Goal: Book appointment/travel/reservation

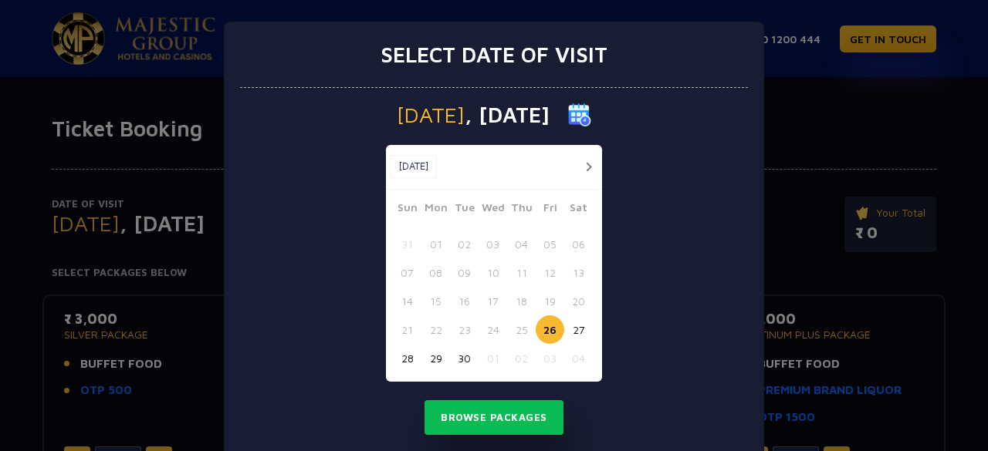
click at [582, 167] on button "button" at bounding box center [588, 166] width 19 height 19
click at [573, 271] on button "11" at bounding box center [578, 272] width 29 height 29
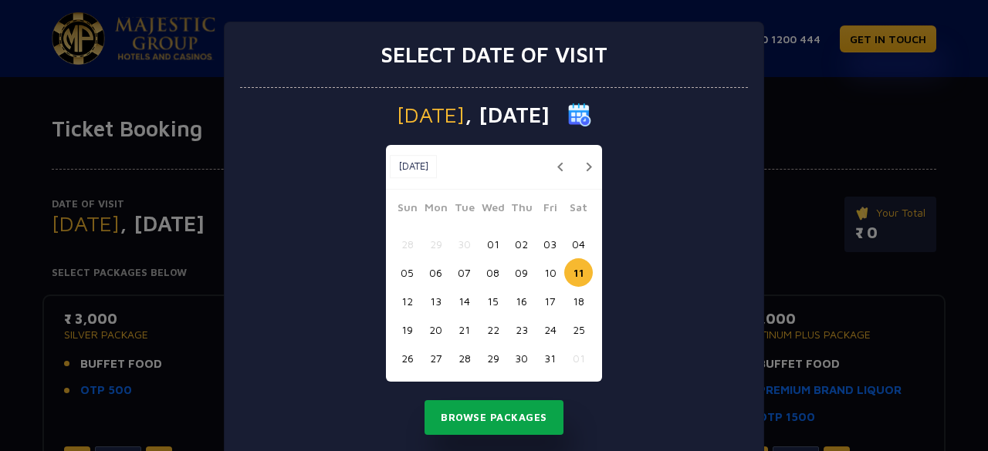
click at [505, 417] on button "Browse Packages" at bounding box center [493, 417] width 139 height 35
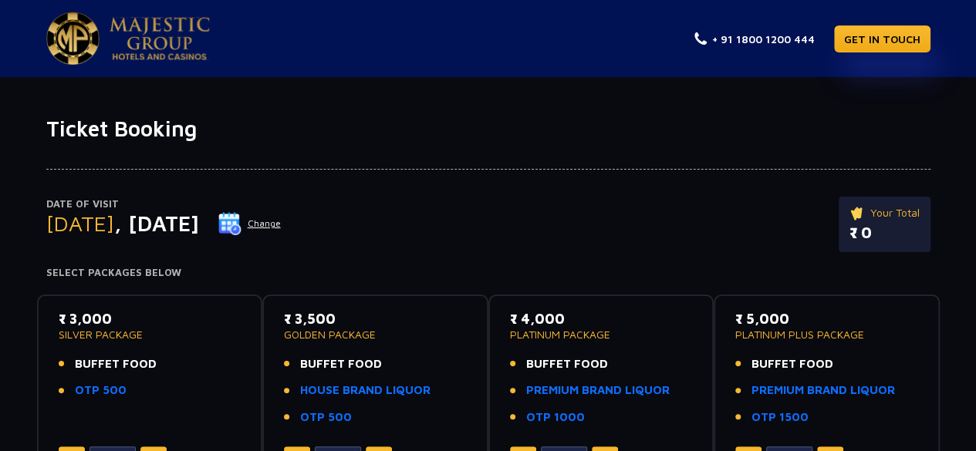
click at [282, 221] on button "Change" at bounding box center [250, 223] width 64 height 25
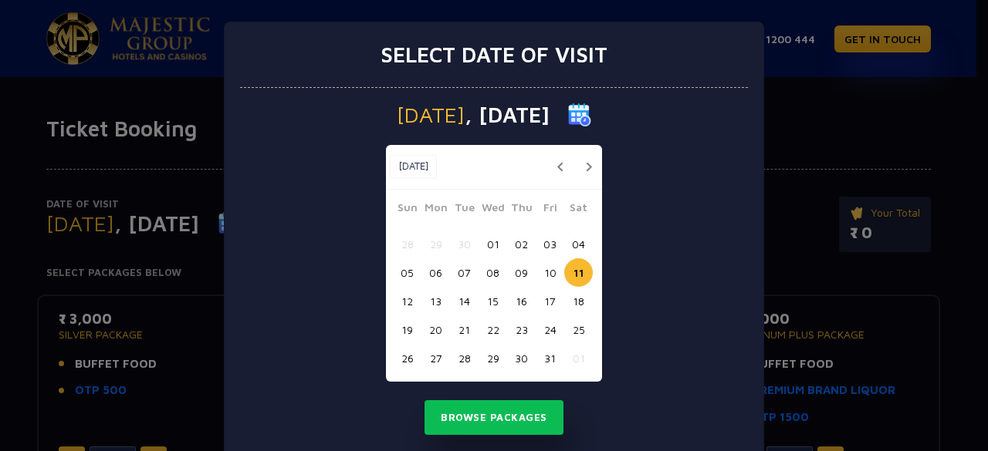
click at [431, 299] on button "13" at bounding box center [435, 301] width 29 height 29
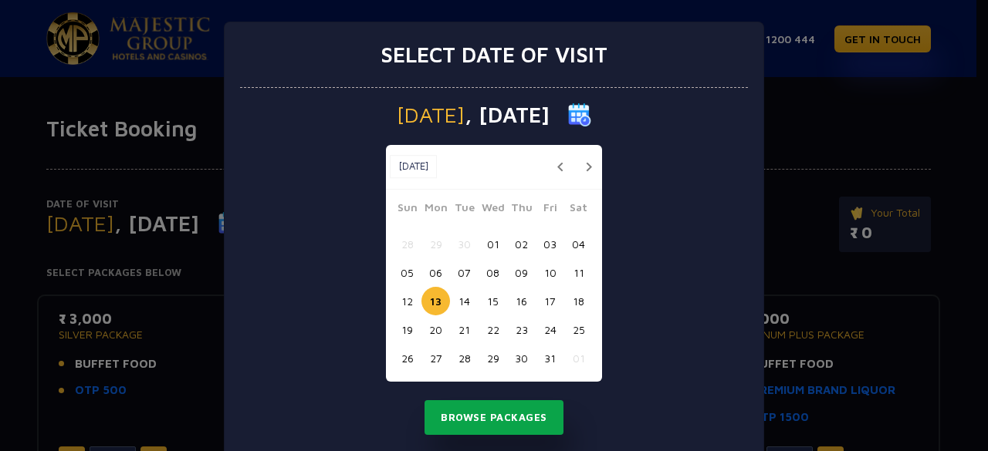
click at [484, 416] on button "Browse Packages" at bounding box center [493, 417] width 139 height 35
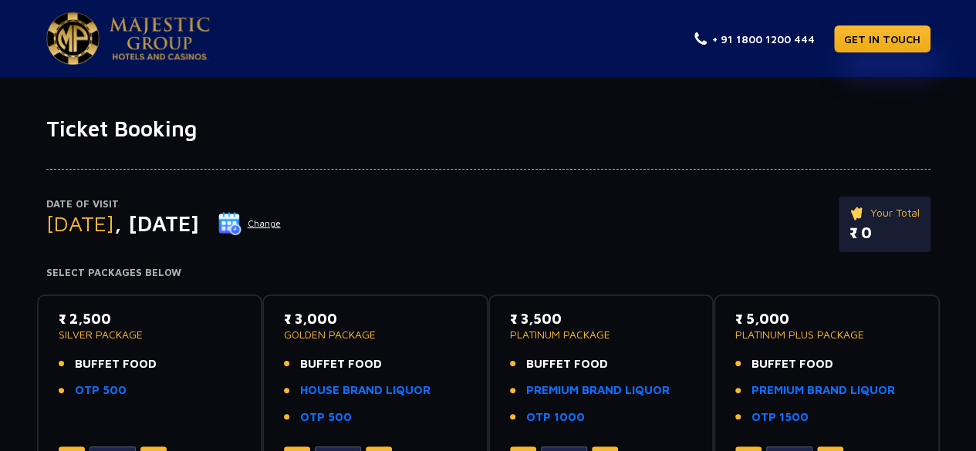
click at [15, 339] on div "Date of Visit [DATE] Change Your Total ₹ 0 Select Packages Below ₹ 2,500 SILVER…" at bounding box center [488, 417] width 976 height 550
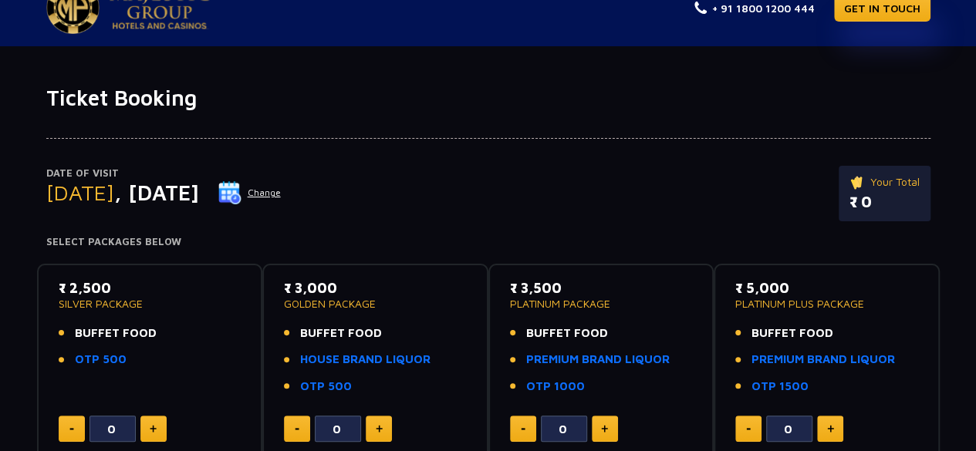
scroll to position [62, 0]
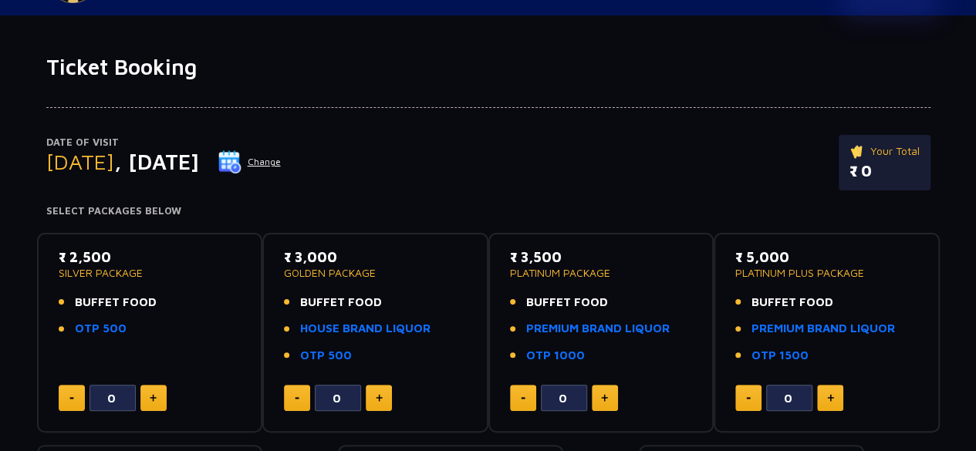
click at [282, 162] on button "Change" at bounding box center [250, 162] width 64 height 25
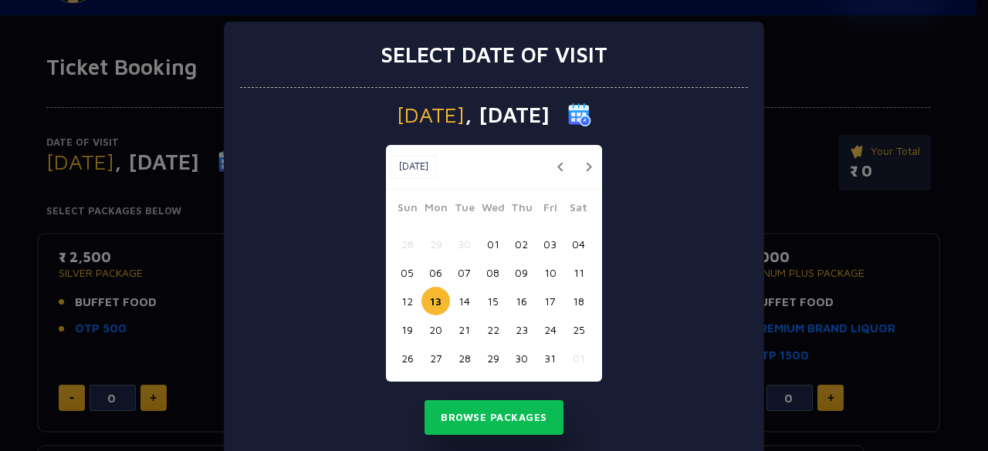
click at [400, 295] on button "12" at bounding box center [407, 301] width 29 height 29
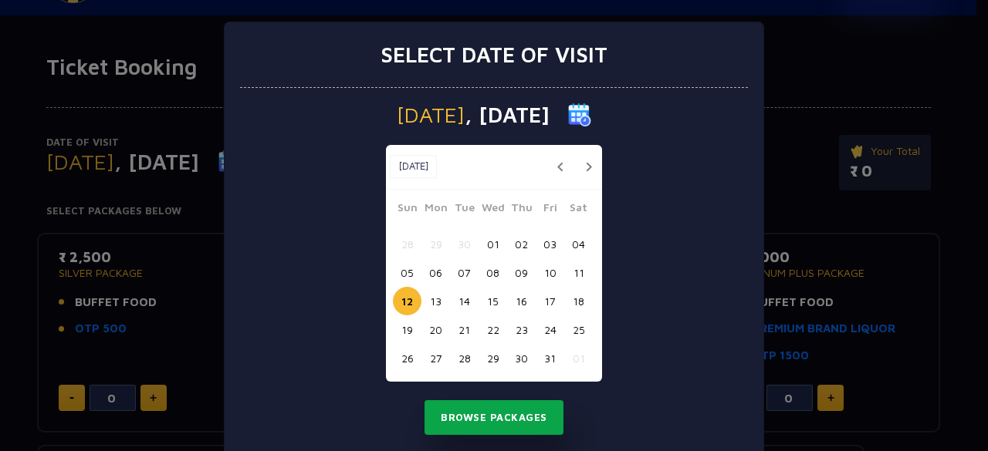
click at [468, 419] on button "Browse Packages" at bounding box center [493, 417] width 139 height 35
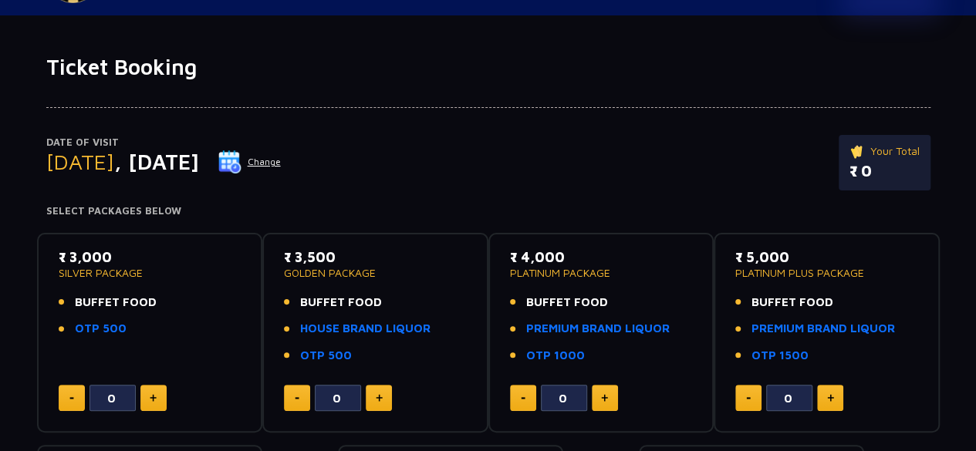
click at [282, 161] on button "Change" at bounding box center [250, 162] width 64 height 25
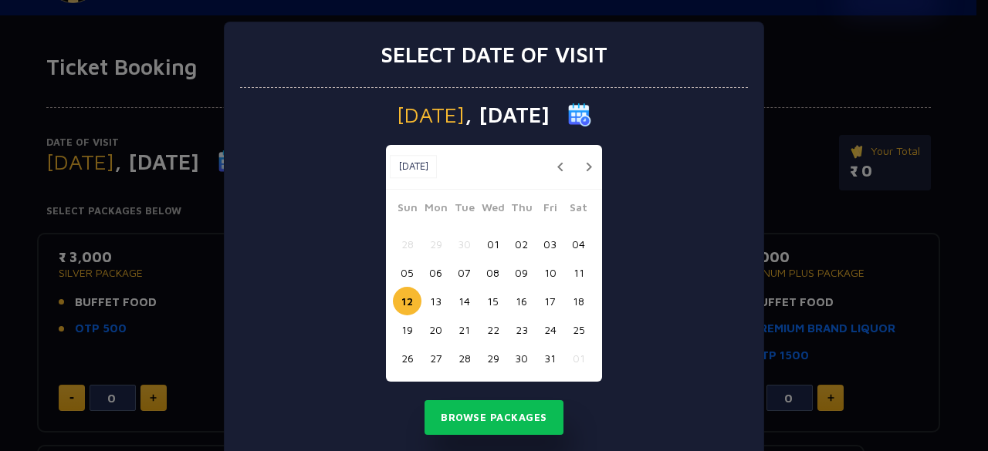
click at [454, 303] on button "14" at bounding box center [464, 301] width 29 height 29
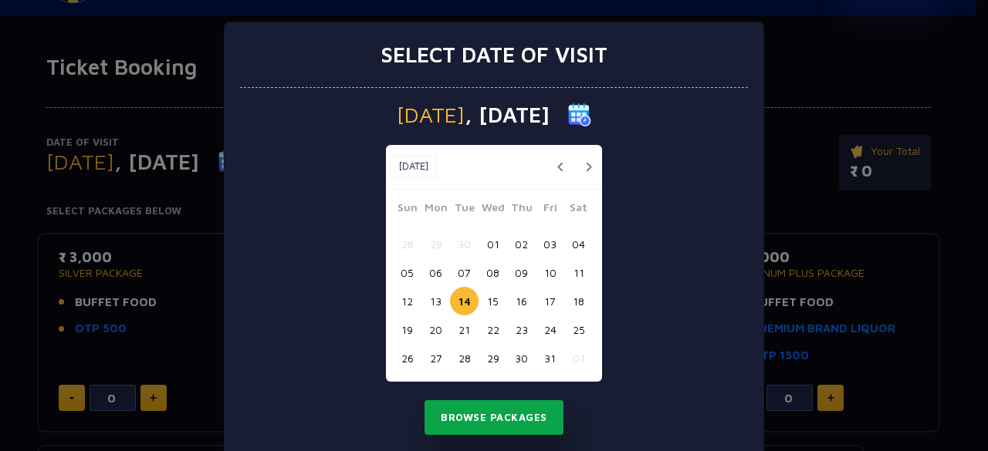
click at [475, 416] on button "Browse Packages" at bounding box center [493, 417] width 139 height 35
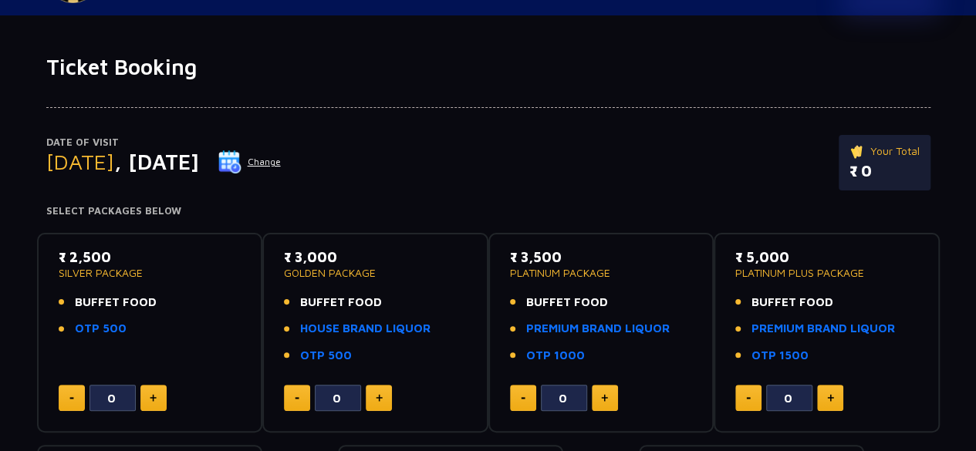
click at [21, 300] on div "Date of Visit [DATE] Change Your Total ₹ 0 Select Packages Below ₹ 2,500 SILVER…" at bounding box center [488, 355] width 976 height 550
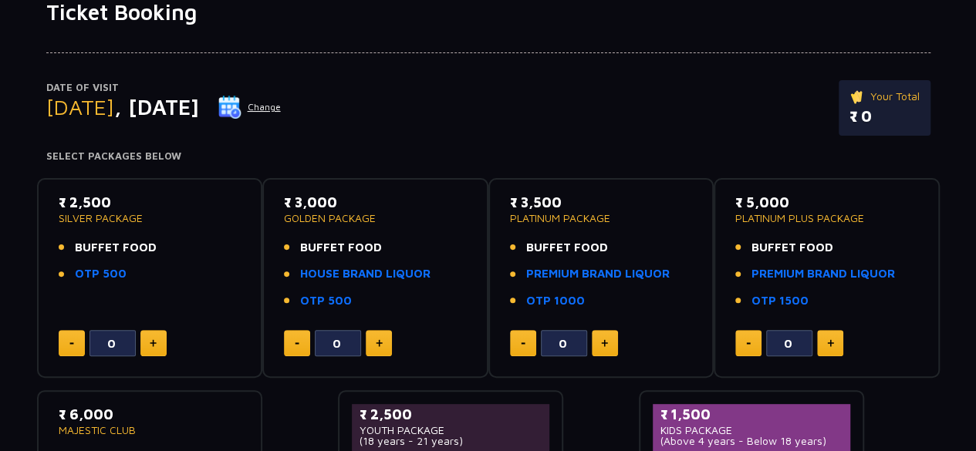
scroll to position [0, 0]
